Goal: Go to known website: Access a specific website the user already knows

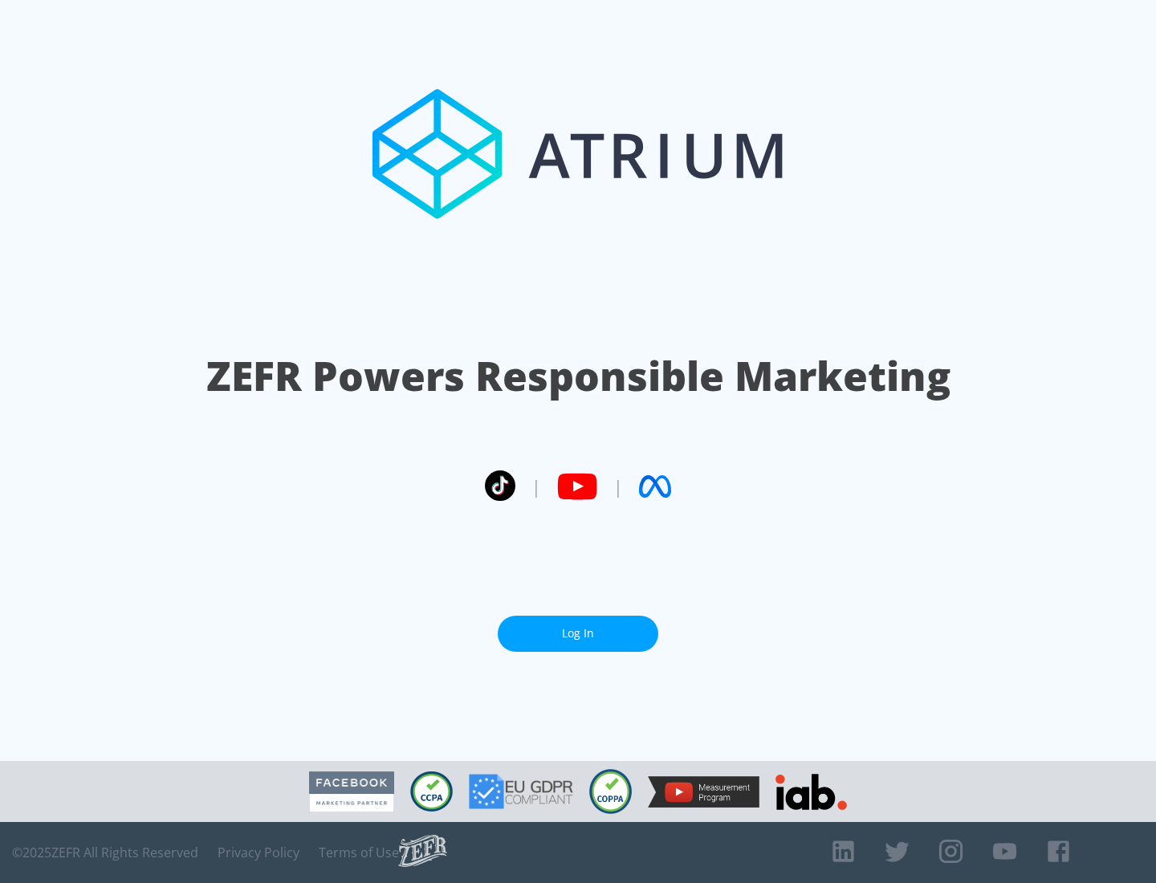
click at [578, 633] on link "Log In" at bounding box center [578, 634] width 161 height 36
